Goal: Information Seeking & Learning: Learn about a topic

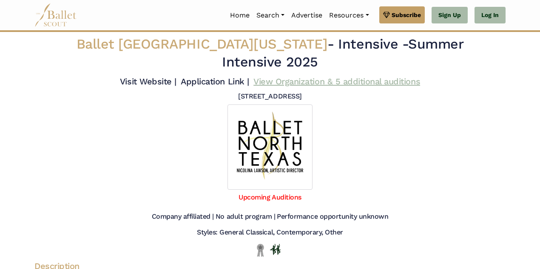
click at [366, 76] on link "View Organization & 5 additional auditions" at bounding box center [337, 81] width 167 height 10
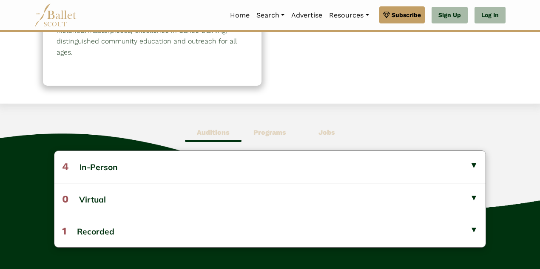
scroll to position [179, 0]
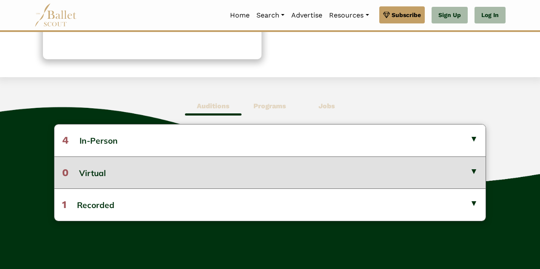
click at [473, 169] on button "0 Virtual" at bounding box center [270, 172] width 432 height 32
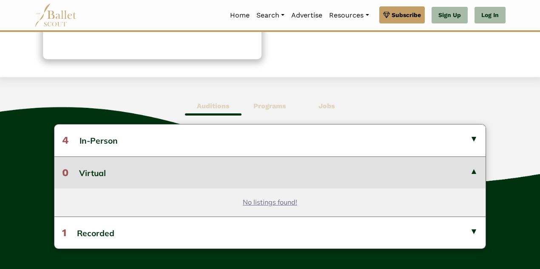
click at [475, 173] on button "0 Virtual" at bounding box center [270, 172] width 432 height 32
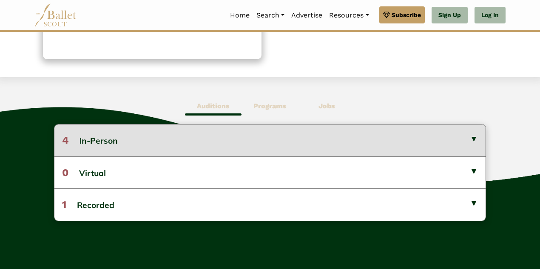
click at [473, 139] on button "4 In-Person" at bounding box center [270, 139] width 432 height 31
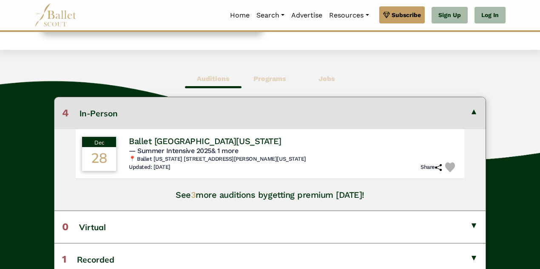
scroll to position [205, 0]
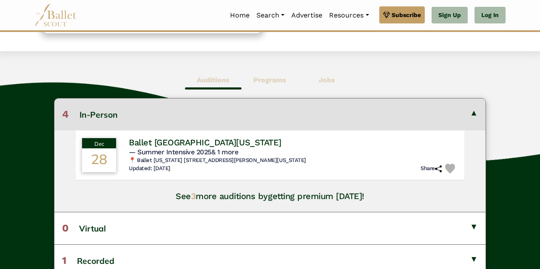
click at [475, 113] on button "4 In-Person" at bounding box center [270, 113] width 432 height 31
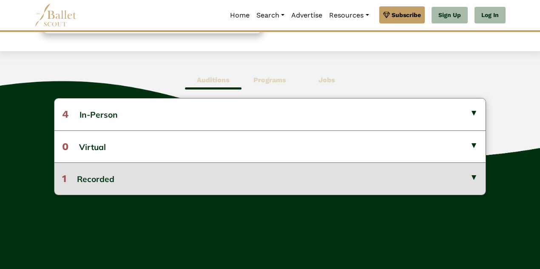
click at [472, 174] on button "1 Recorded" at bounding box center [270, 178] width 432 height 32
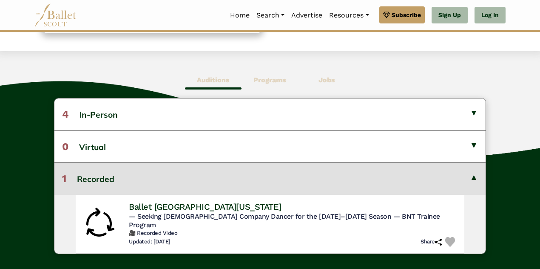
click at [477, 179] on button "1 Recorded" at bounding box center [270, 178] width 432 height 32
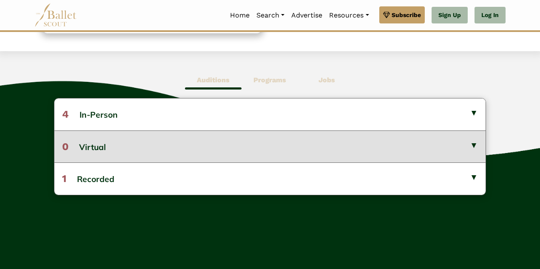
click at [149, 143] on button "0 Virtual" at bounding box center [270, 146] width 432 height 32
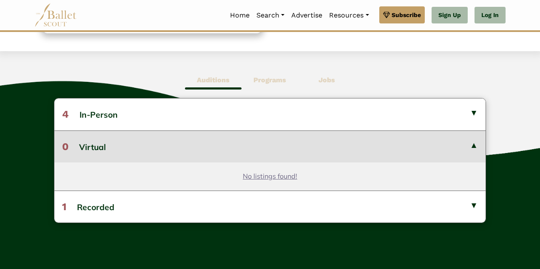
click at [471, 145] on button "0 Virtual" at bounding box center [270, 146] width 432 height 32
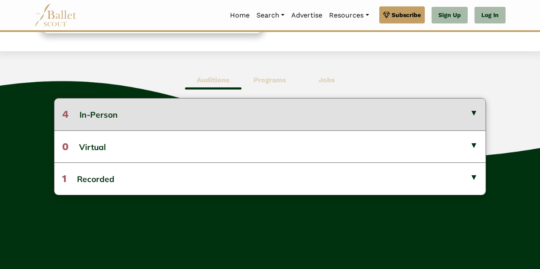
click at [471, 114] on button "4 In-Person" at bounding box center [270, 113] width 432 height 31
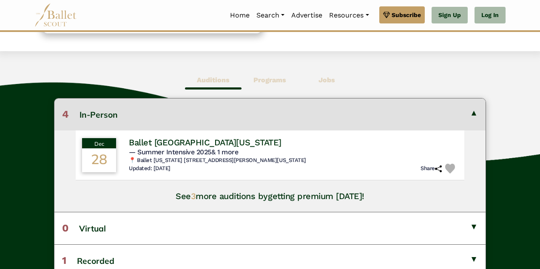
click at [474, 116] on button "4 In-Person" at bounding box center [270, 113] width 432 height 31
